Goal: Transaction & Acquisition: Purchase product/service

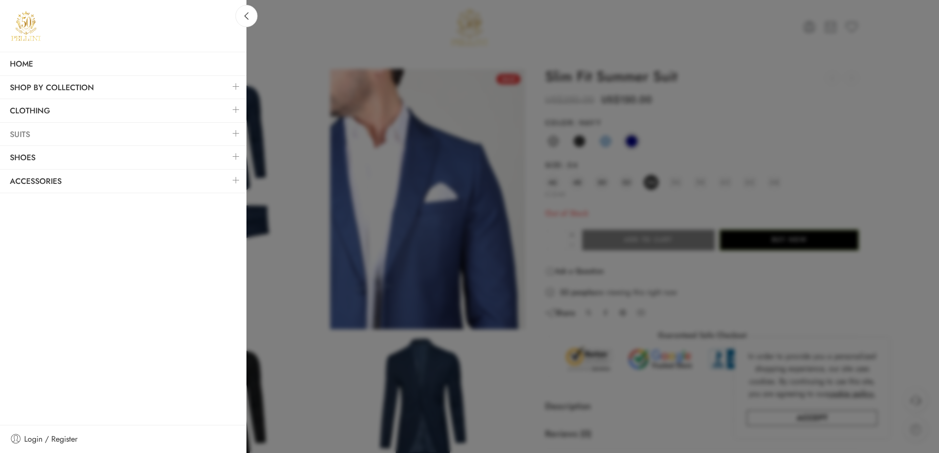
click at [39, 132] on link "Suits" at bounding box center [123, 134] width 246 height 23
click at [239, 134] on link at bounding box center [236, 133] width 21 height 21
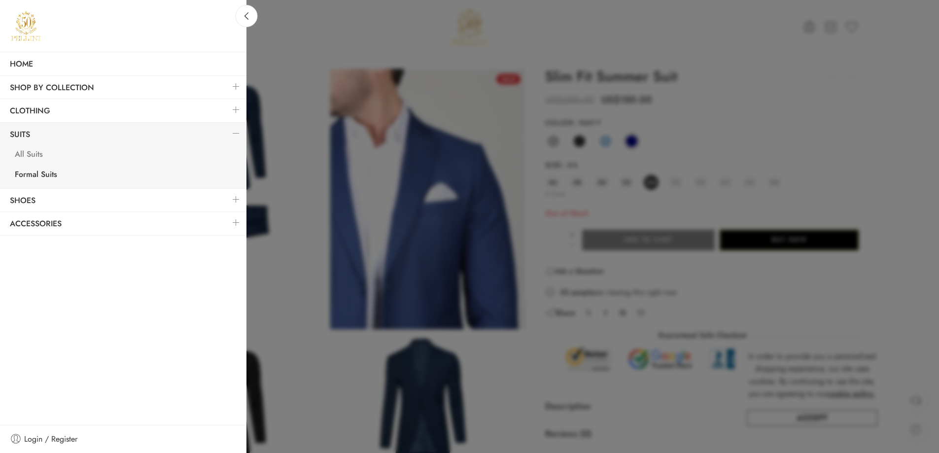
click at [37, 154] on link "All Suits" at bounding box center [125, 155] width 241 height 20
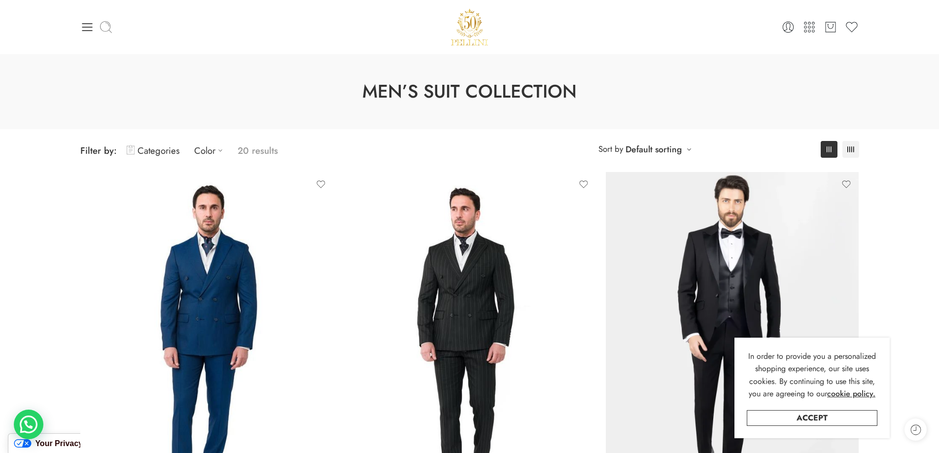
click at [106, 31] on icon at bounding box center [106, 27] width 14 height 14
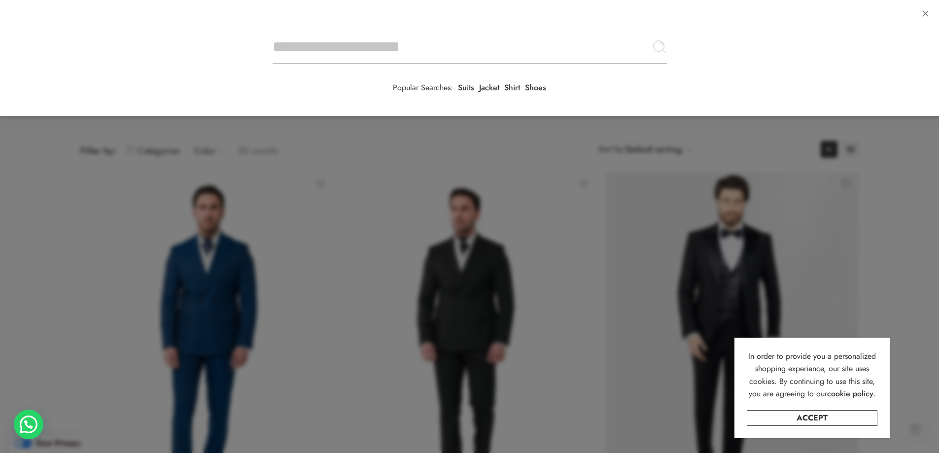
click at [272, 30] on input "Search here" at bounding box center [469, 47] width 394 height 34
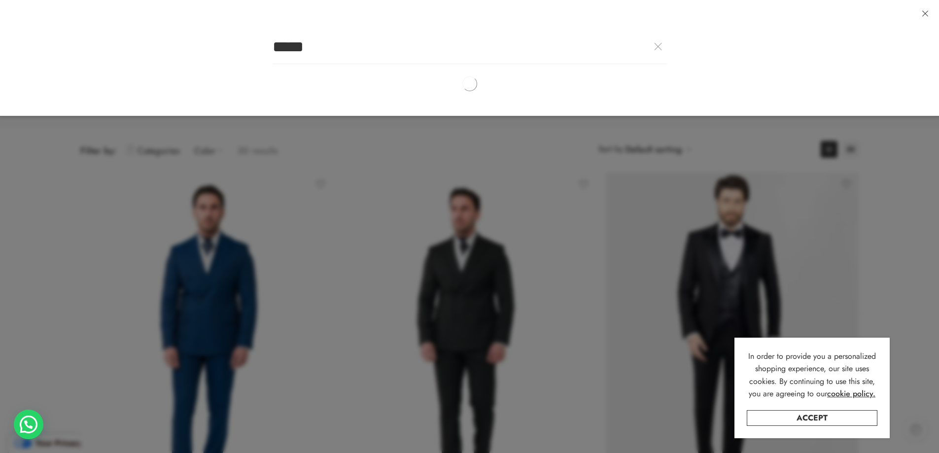
type input "*****"
click button "Search" at bounding box center [0, 0] width 0 height 0
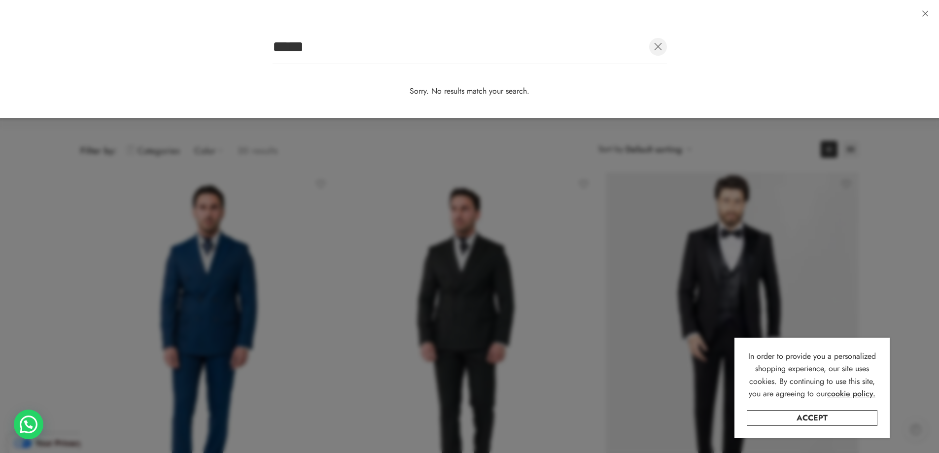
click at [656, 46] on link at bounding box center [658, 47] width 18 height 18
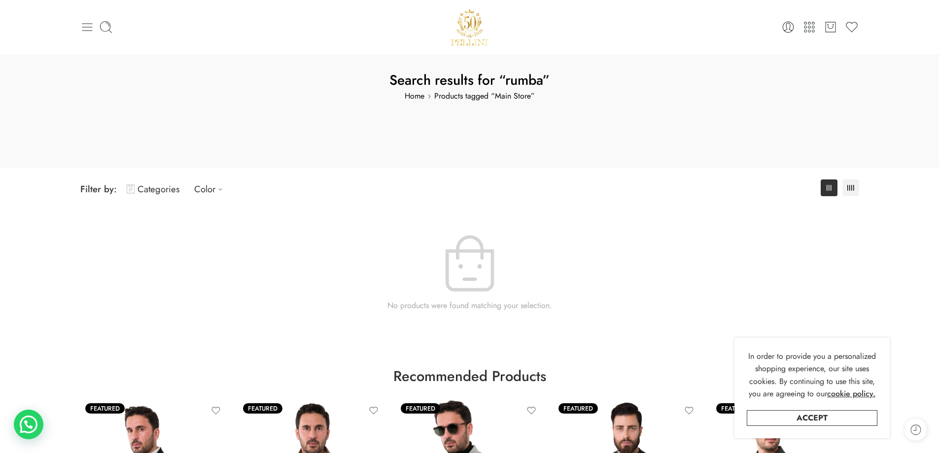
click at [90, 29] on icon at bounding box center [87, 27] width 14 height 14
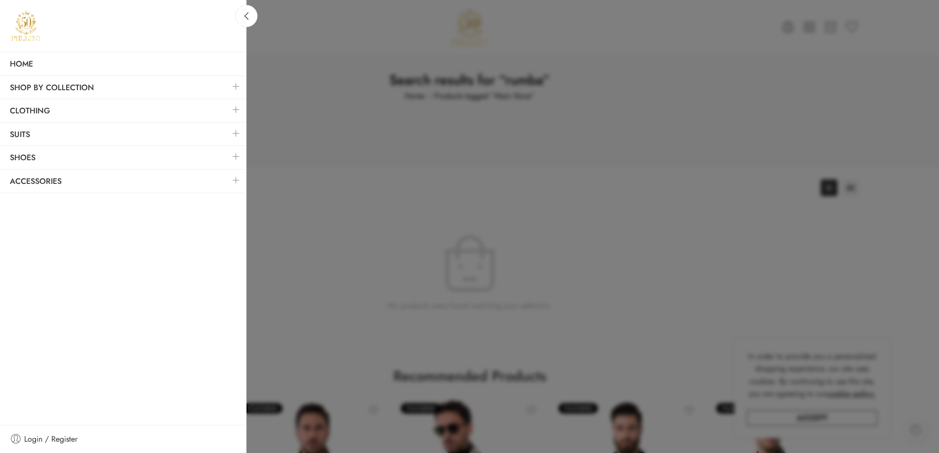
click at [236, 134] on link at bounding box center [236, 133] width 21 height 21
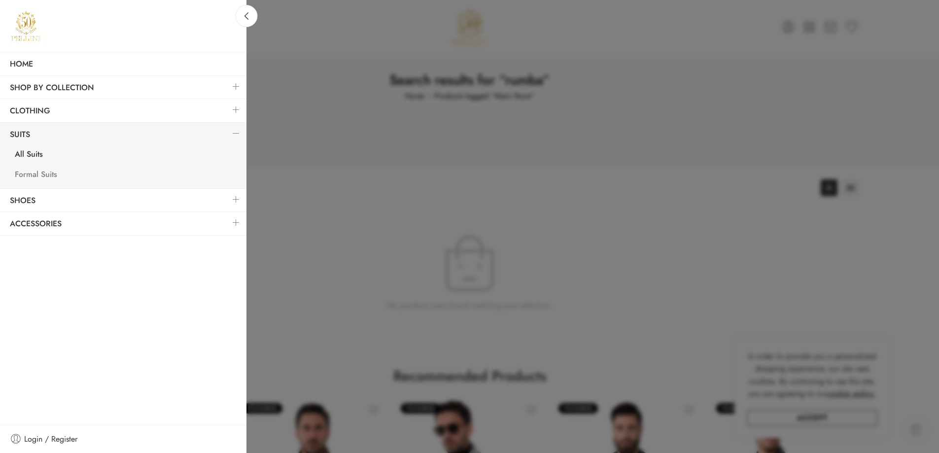
click at [48, 174] on link "Formal Suits" at bounding box center [125, 176] width 241 height 20
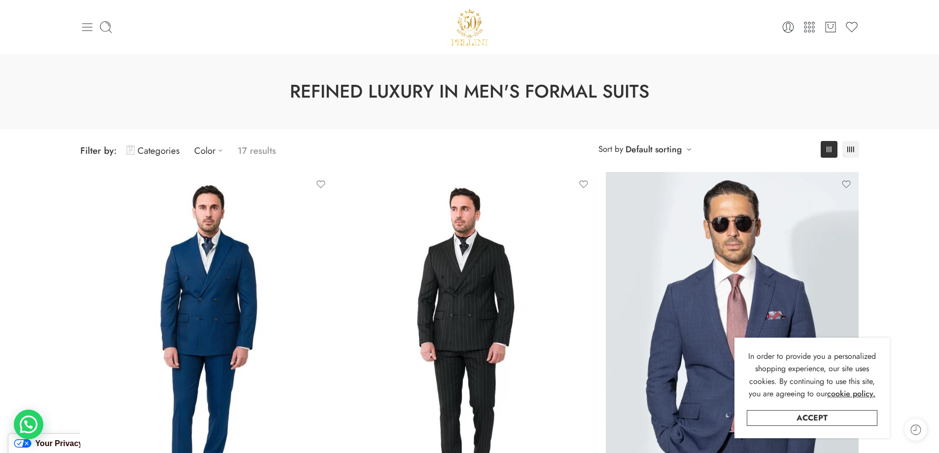
click at [83, 30] on icon at bounding box center [87, 27] width 14 height 14
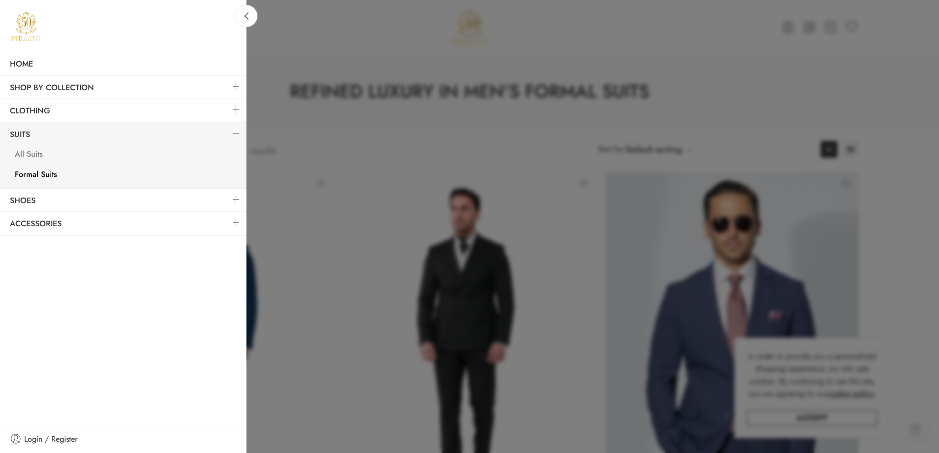
click at [35, 157] on link "All Suits" at bounding box center [125, 155] width 241 height 20
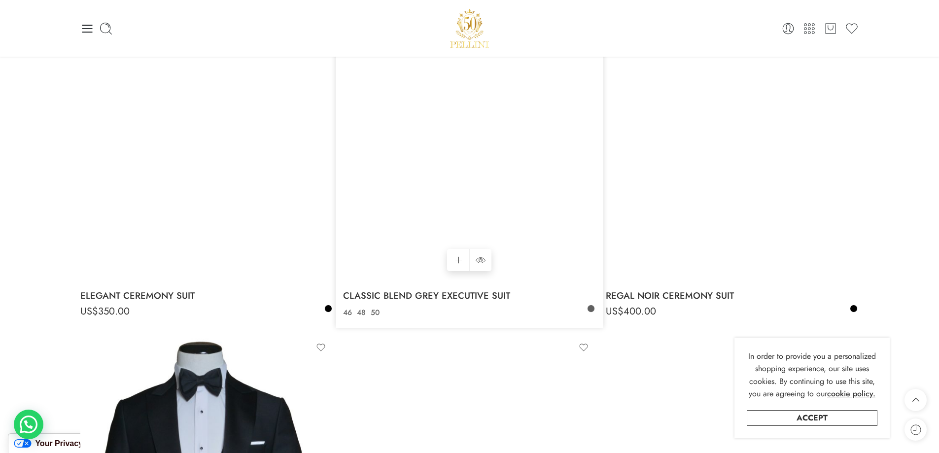
scroll to position [1787, 0]
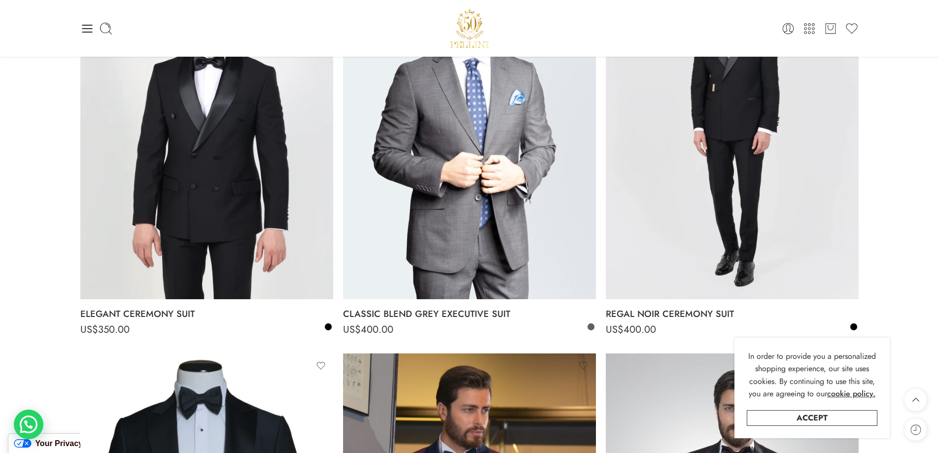
click at [113, 33] on div at bounding box center [210, 29] width 260 height 14
click at [110, 32] on icon at bounding box center [106, 29] width 14 height 14
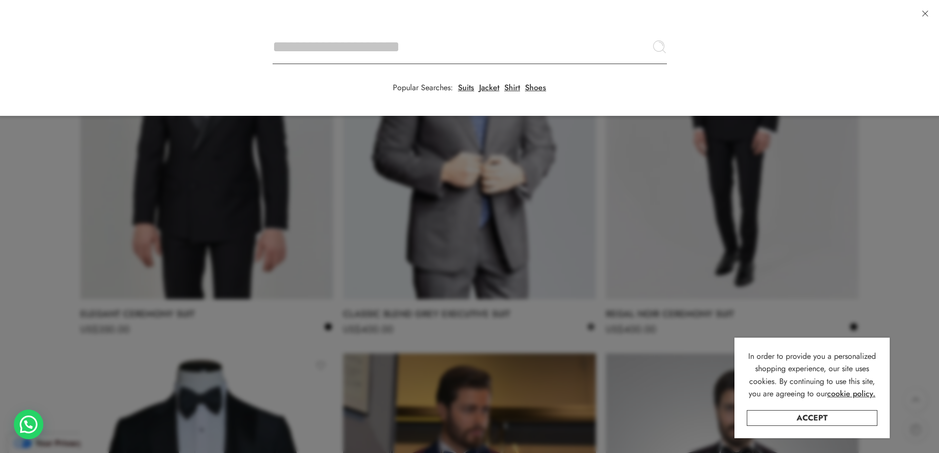
click at [272, 30] on input "Search here" at bounding box center [469, 47] width 394 height 34
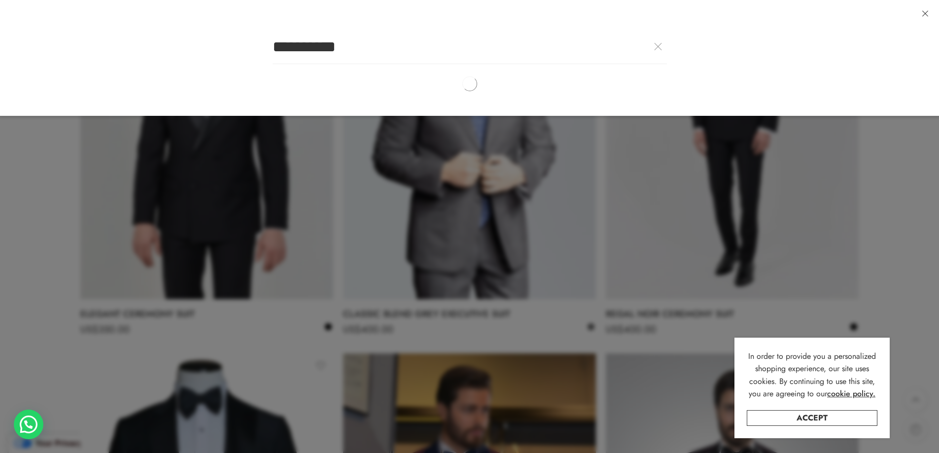
type input "**********"
click button "Search" at bounding box center [0, 0] width 0 height 0
